Goal: Task Accomplishment & Management: Manage account settings

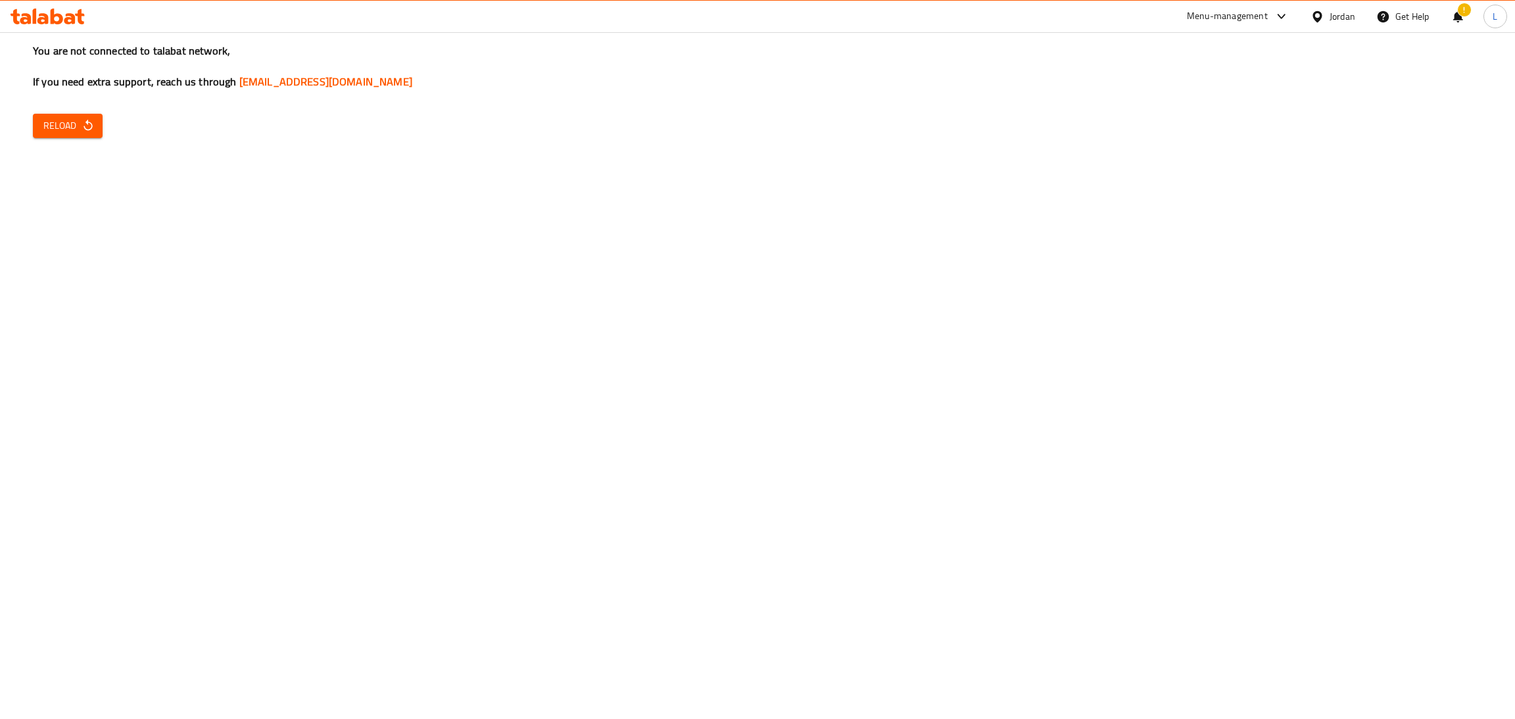
click at [82, 132] on icon "button" at bounding box center [88, 125] width 13 height 13
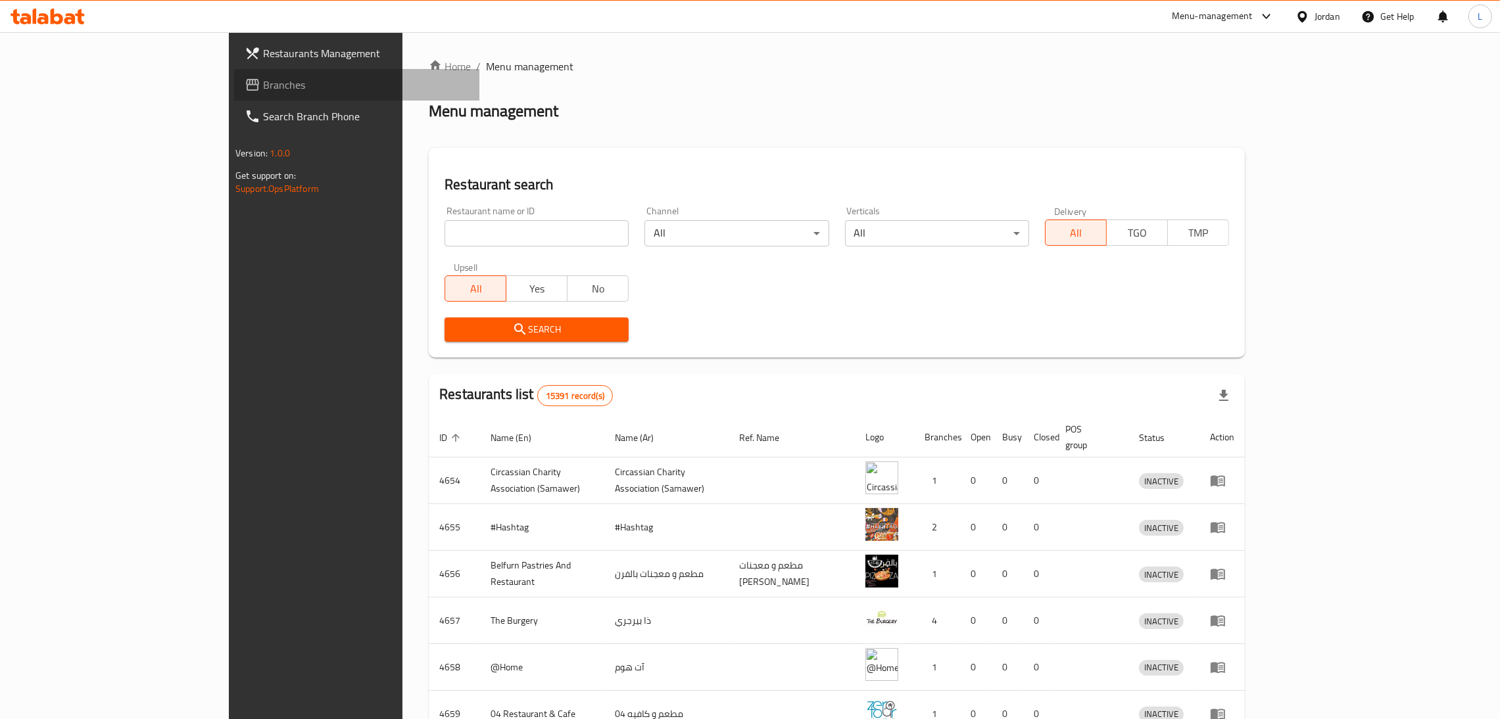
click at [263, 81] on span "Branches" at bounding box center [366, 85] width 206 height 16
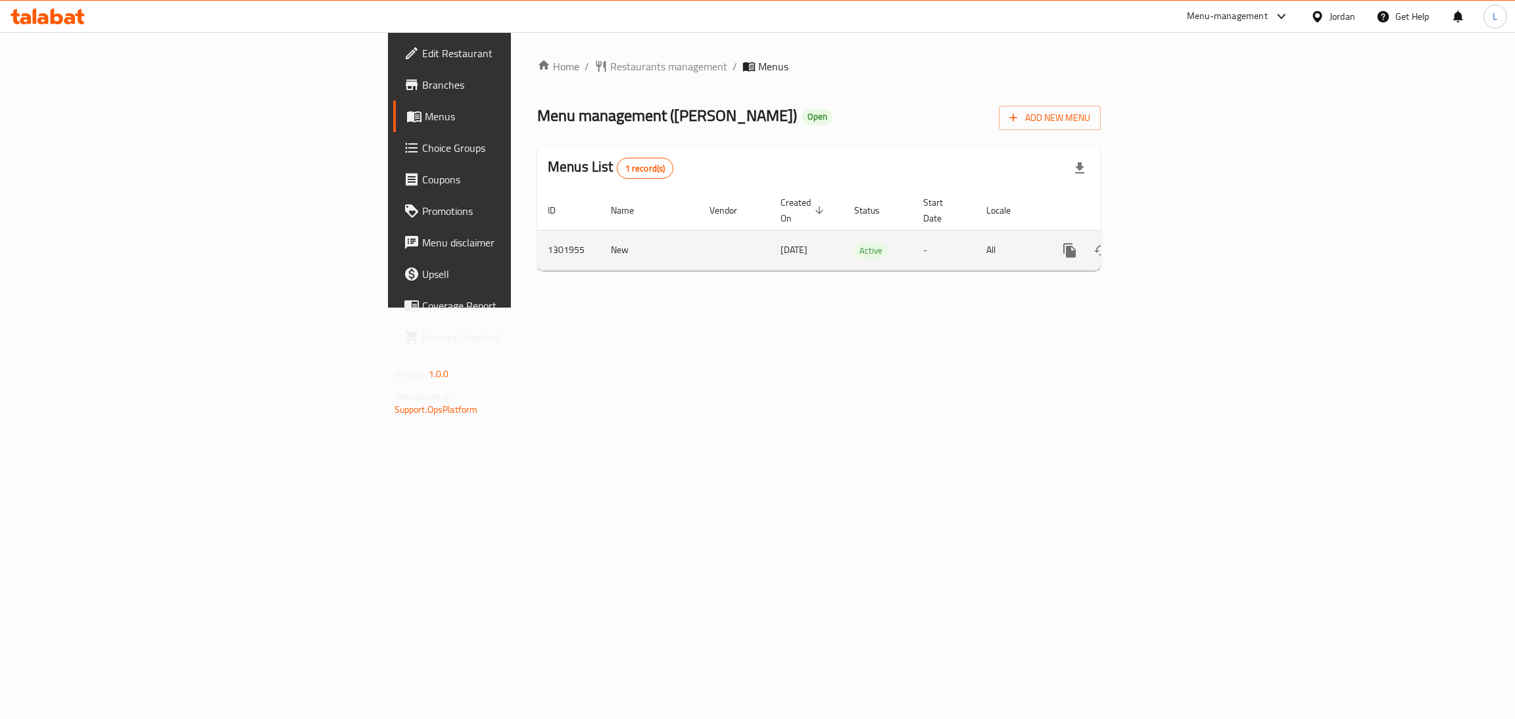
click at [1172, 243] on icon "enhanced table" at bounding box center [1165, 251] width 16 height 16
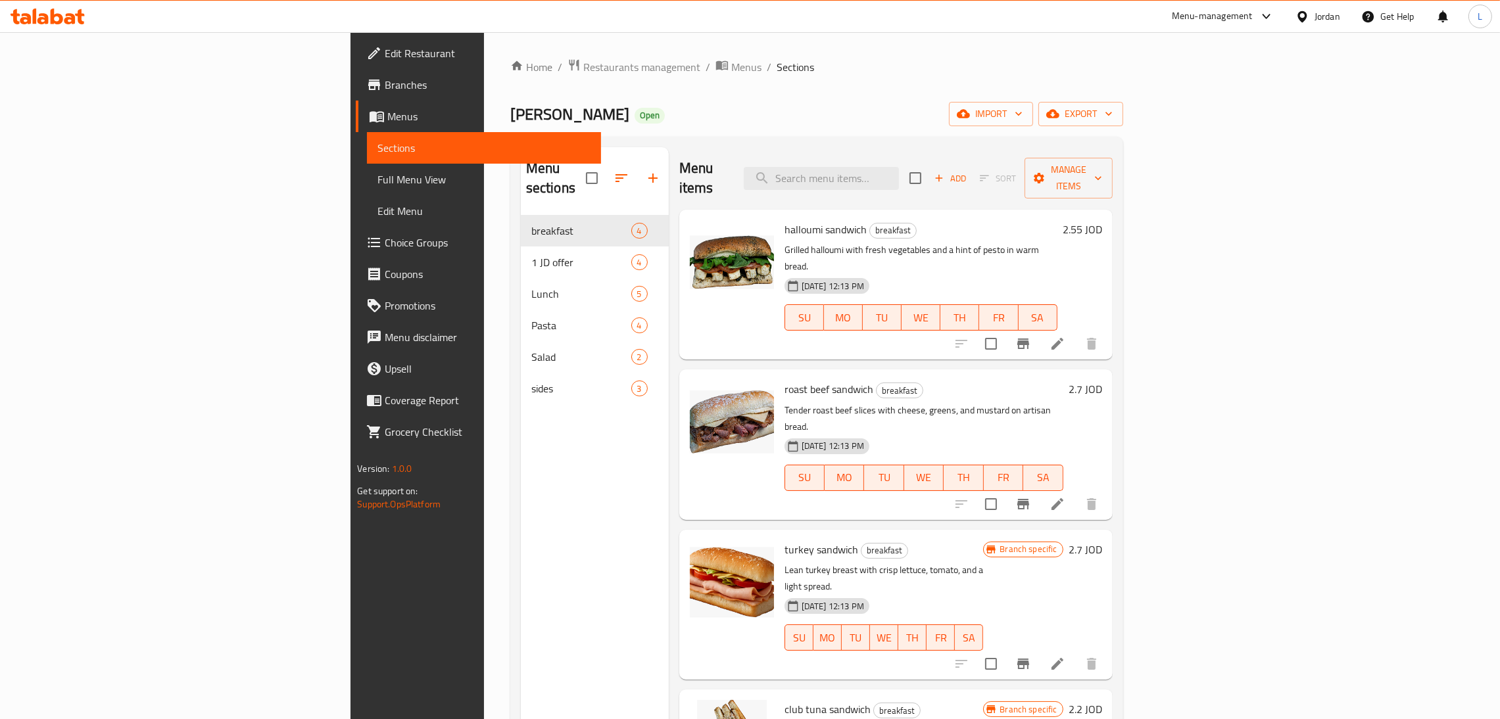
click at [897, 81] on div "Home / Restaurants management / Menus / Sections SUN SUN Open import export Men…" at bounding box center [816, 468] width 613 height 819
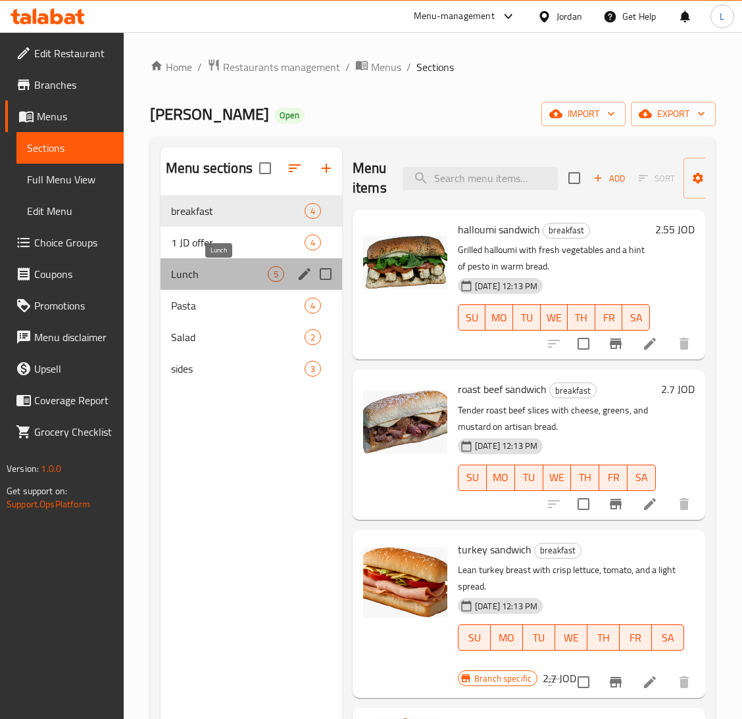
click at [226, 280] on span "Lunch" at bounding box center [219, 274] width 97 height 16
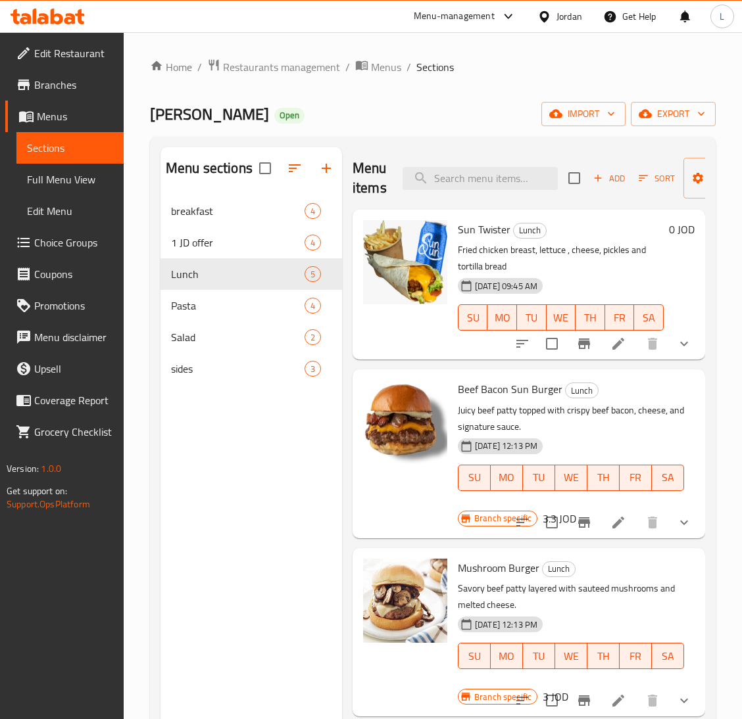
click at [669, 533] on button "show more" at bounding box center [684, 523] width 32 height 32
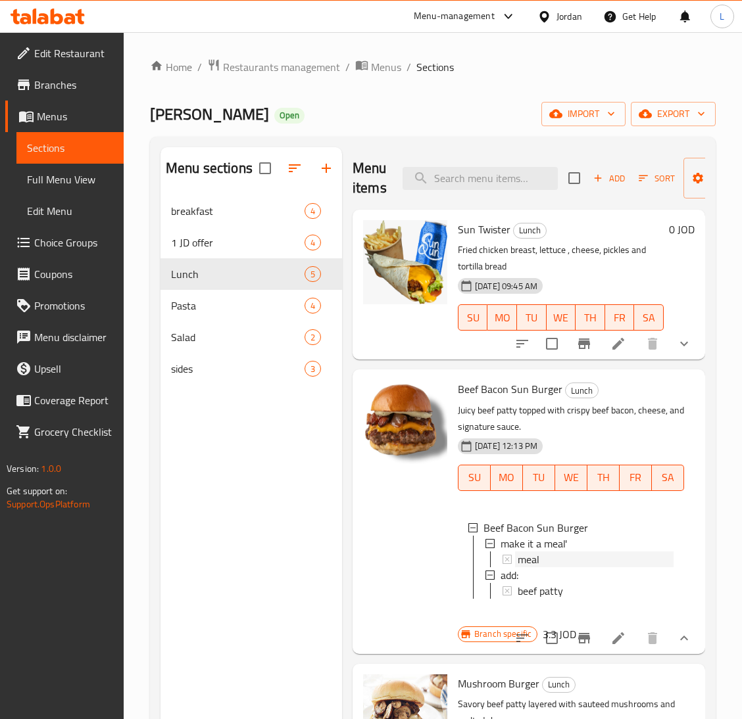
click at [550, 558] on div "meal" at bounding box center [596, 560] width 156 height 16
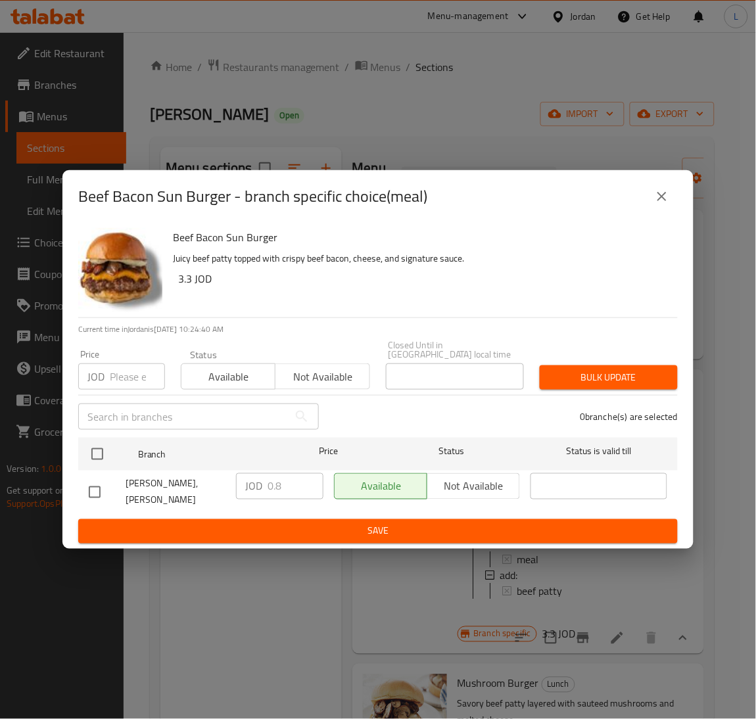
click at [661, 212] on button "close" at bounding box center [662, 197] width 32 height 32
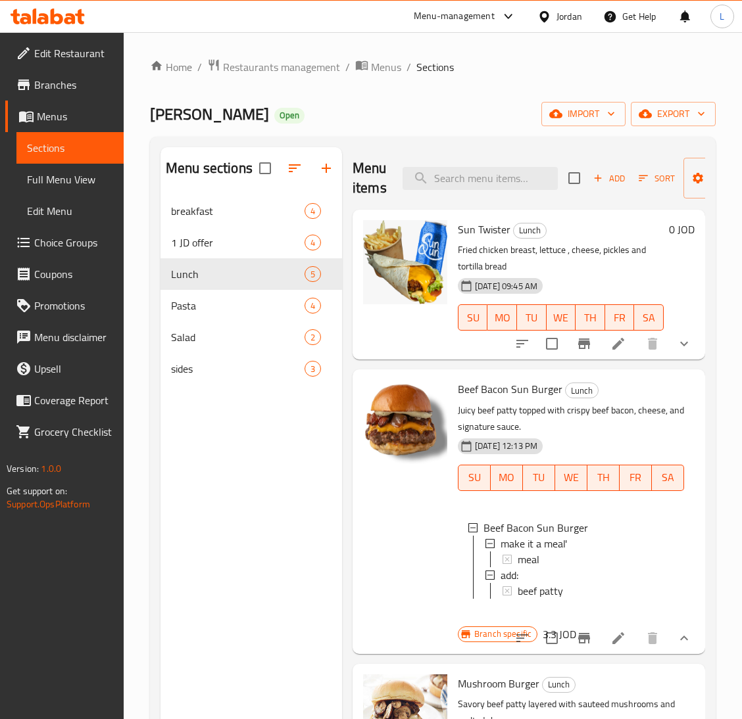
click at [612, 650] on li at bounding box center [618, 639] width 37 height 24
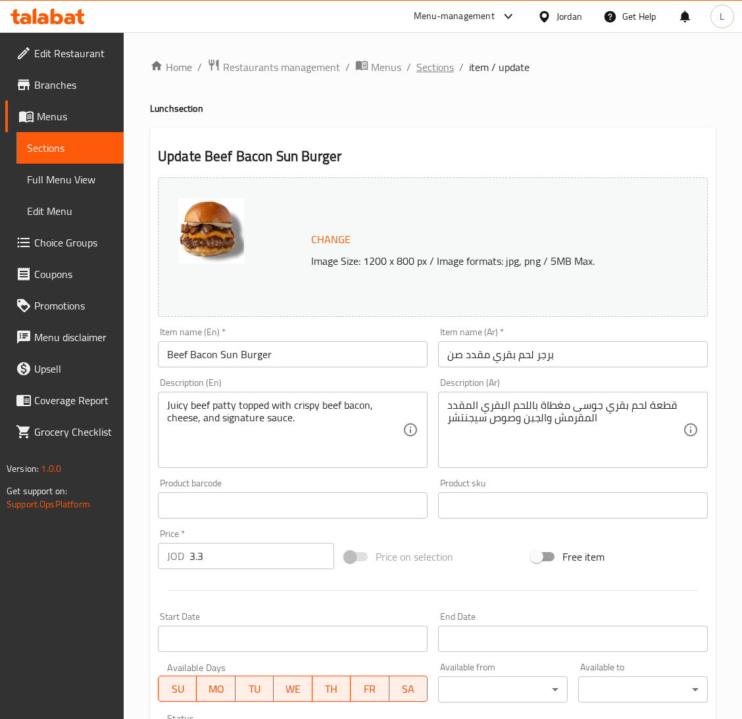
click at [425, 65] on span "Sections" at bounding box center [434, 67] width 37 height 16
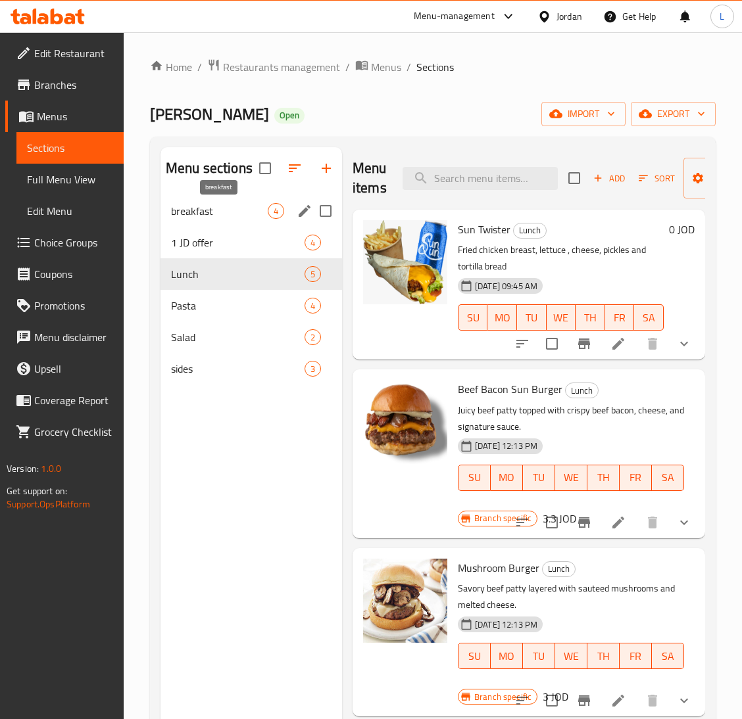
click at [232, 214] on span "breakfast" at bounding box center [219, 211] width 97 height 16
